Goal: Task Accomplishment & Management: Manage account settings

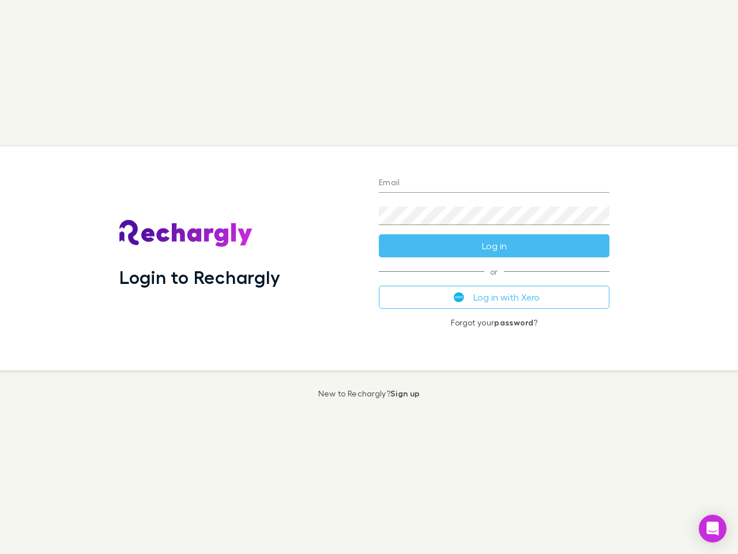
click at [369, 277] on div "Login to Rechargly" at bounding box center [240, 259] width 260 height 224
click at [494, 183] on input "Email" at bounding box center [494, 183] width 231 height 18
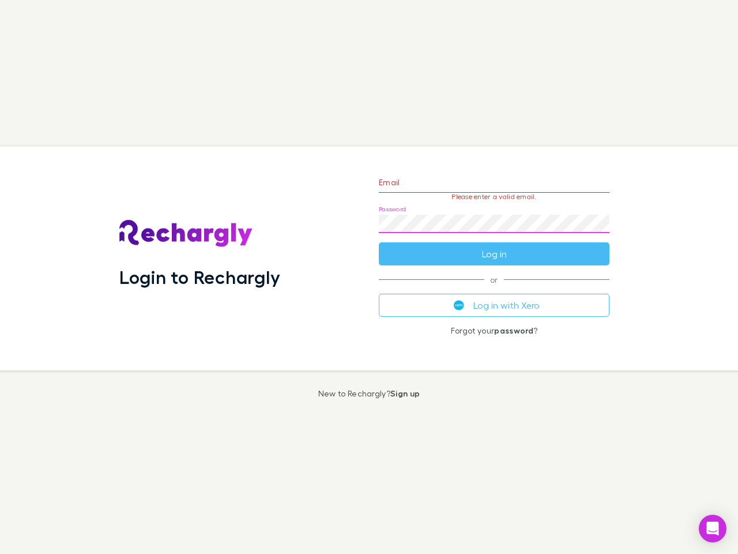
click at [494, 246] on form "Email Please enter a valid email. Password Log in" at bounding box center [494, 215] width 231 height 100
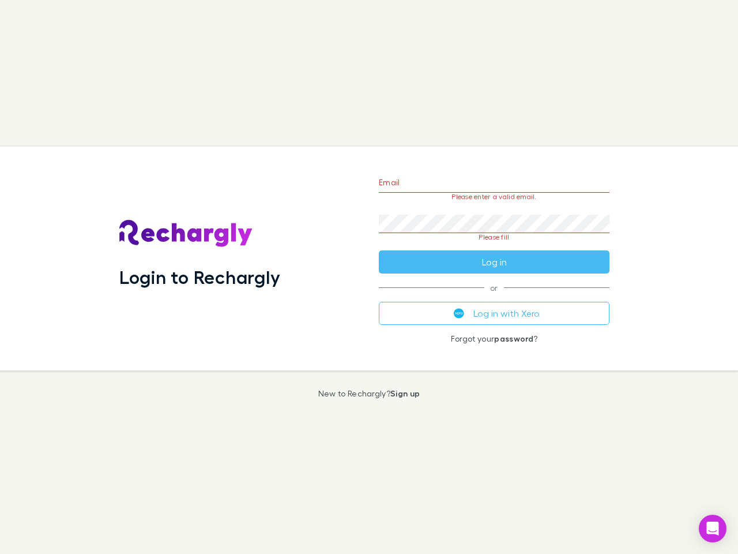
click at [494, 297] on div "Email Please enter a valid email. Password Please fill Log in or Log in with Xe…" at bounding box center [494, 259] width 249 height 224
click at [713, 528] on icon "Open Intercom Messenger" at bounding box center [713, 528] width 12 height 14
